Goal: Task Accomplishment & Management: Manage account settings

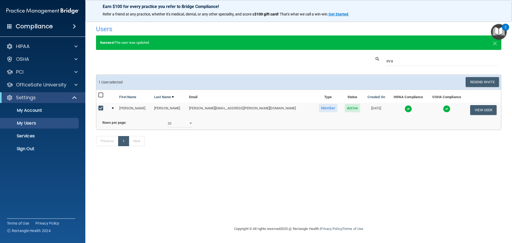
select select "20"
click at [35, 148] on p "Sign Out" at bounding box center [39, 148] width 73 height 5
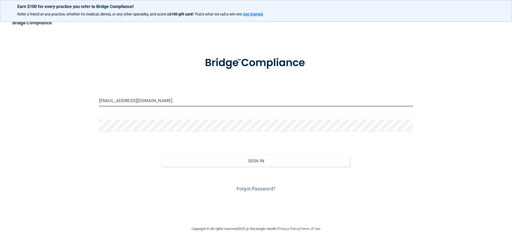
click at [165, 102] on input "[EMAIL_ADDRESS][DOMAIN_NAME]" at bounding box center [256, 100] width 314 height 12
click at [168, 98] on input "[EMAIL_ADDRESS][DOMAIN_NAME]" at bounding box center [256, 100] width 314 height 12
drag, startPoint x: 165, startPoint y: 99, endPoint x: 87, endPoint y: 97, distance: 78.1
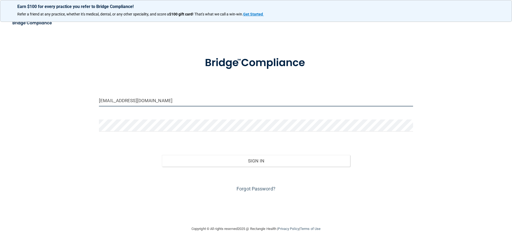
click at [87, 97] on div "[EMAIL_ADDRESS][DOMAIN_NAME] Invalid email/password. You don't have permission …" at bounding box center [256, 121] width 490 height 198
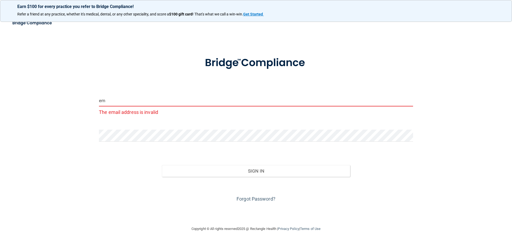
type input "e"
type input "[EMAIL_ADDRESS][DOMAIN_NAME]"
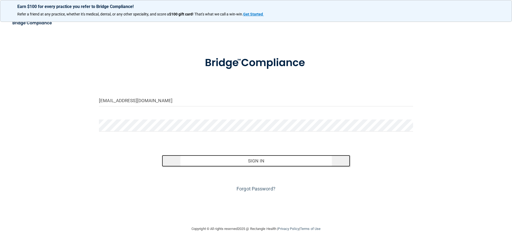
click at [186, 160] on button "Sign In" at bounding box center [256, 161] width 188 height 12
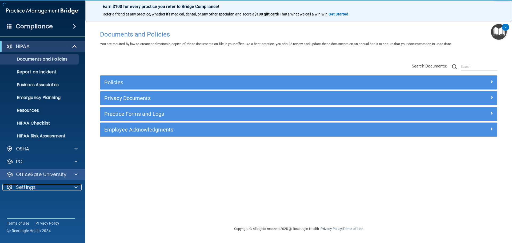
click at [75, 186] on span at bounding box center [75, 187] width 3 height 6
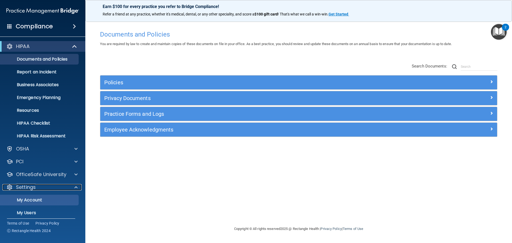
scroll to position [30, 0]
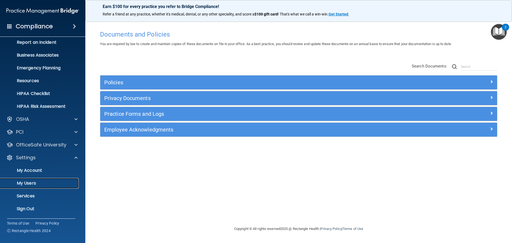
click at [50, 185] on p "My Users" at bounding box center [39, 182] width 73 height 5
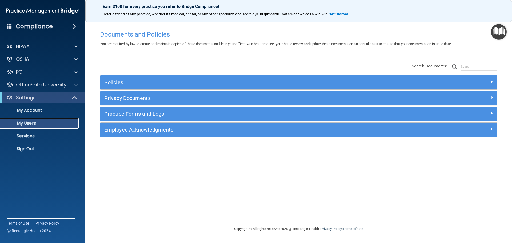
select select "20"
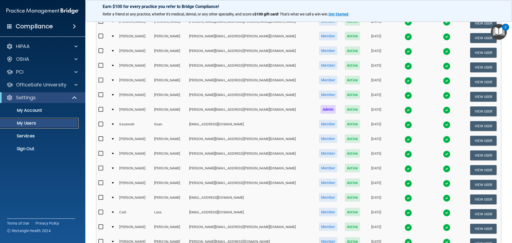
scroll to position [133, 0]
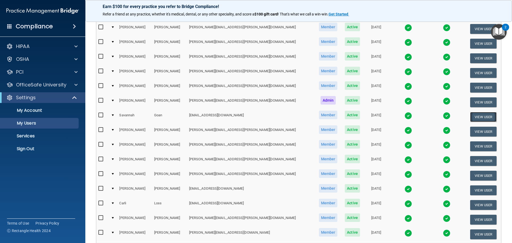
click at [470, 117] on button "View User" at bounding box center [483, 117] width 26 height 10
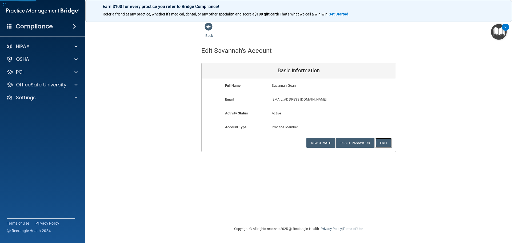
click at [391, 145] on button "Edit" at bounding box center [383, 143] width 16 height 10
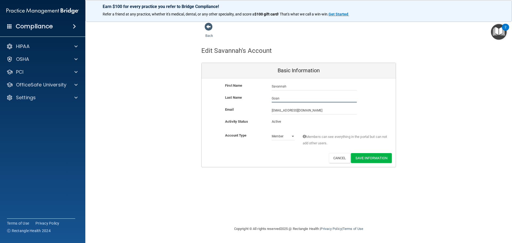
drag, startPoint x: 282, startPoint y: 98, endPoint x: 285, endPoint y: 98, distance: 2.9
click at [285, 98] on input "Goan" at bounding box center [314, 98] width 85 height 8
click at [334, 160] on button "Cancel" at bounding box center [340, 158] width 22 height 10
